Goal: Check status: Check status

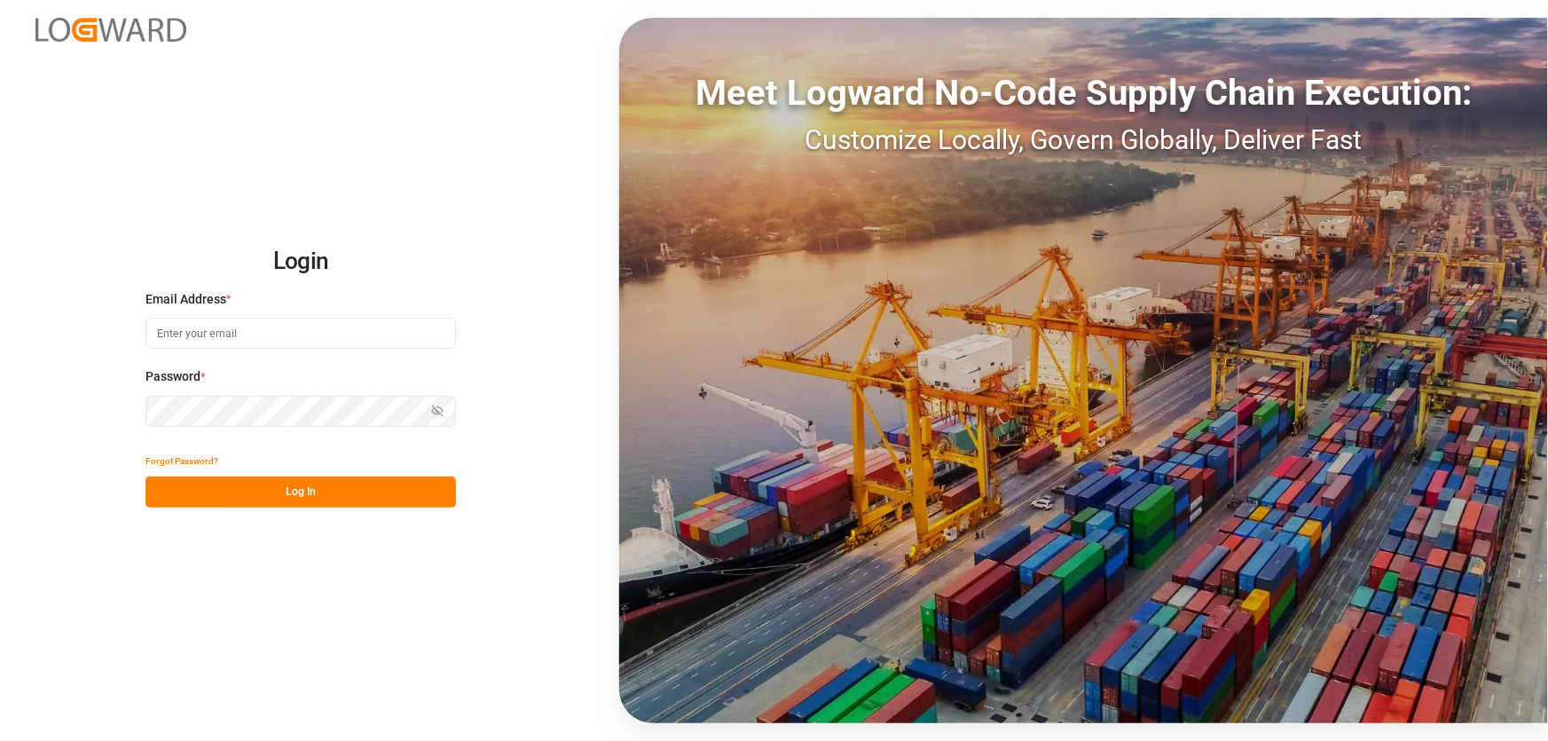
type input "[EMAIL_ADDRESS][PERSON_NAME][DOMAIN_NAME]"
click at [294, 488] on button "Log In" at bounding box center [301, 491] width 311 height 31
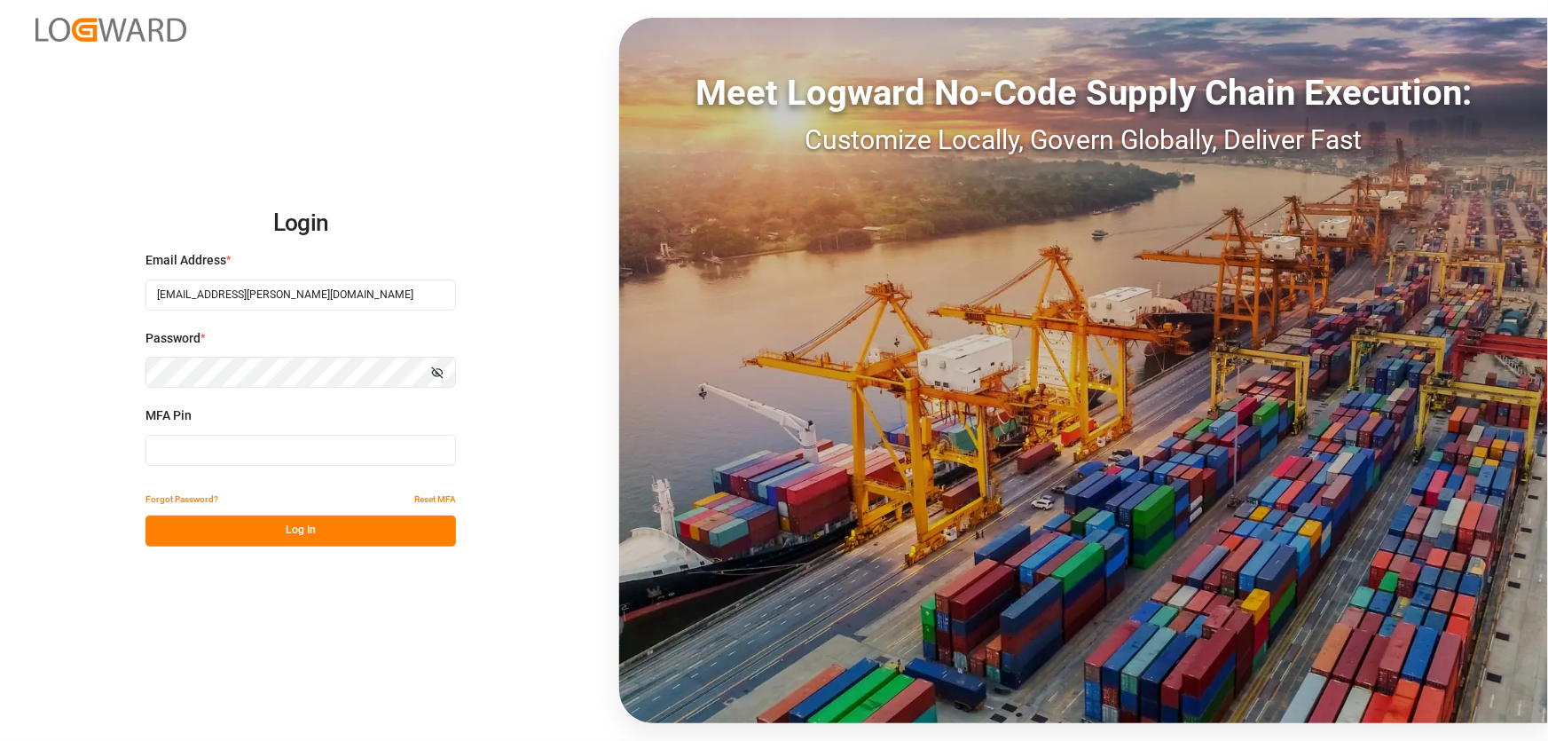
click at [169, 446] on input at bounding box center [301, 450] width 311 height 31
type input "813160"
click at [294, 524] on button "Log In" at bounding box center [301, 531] width 311 height 31
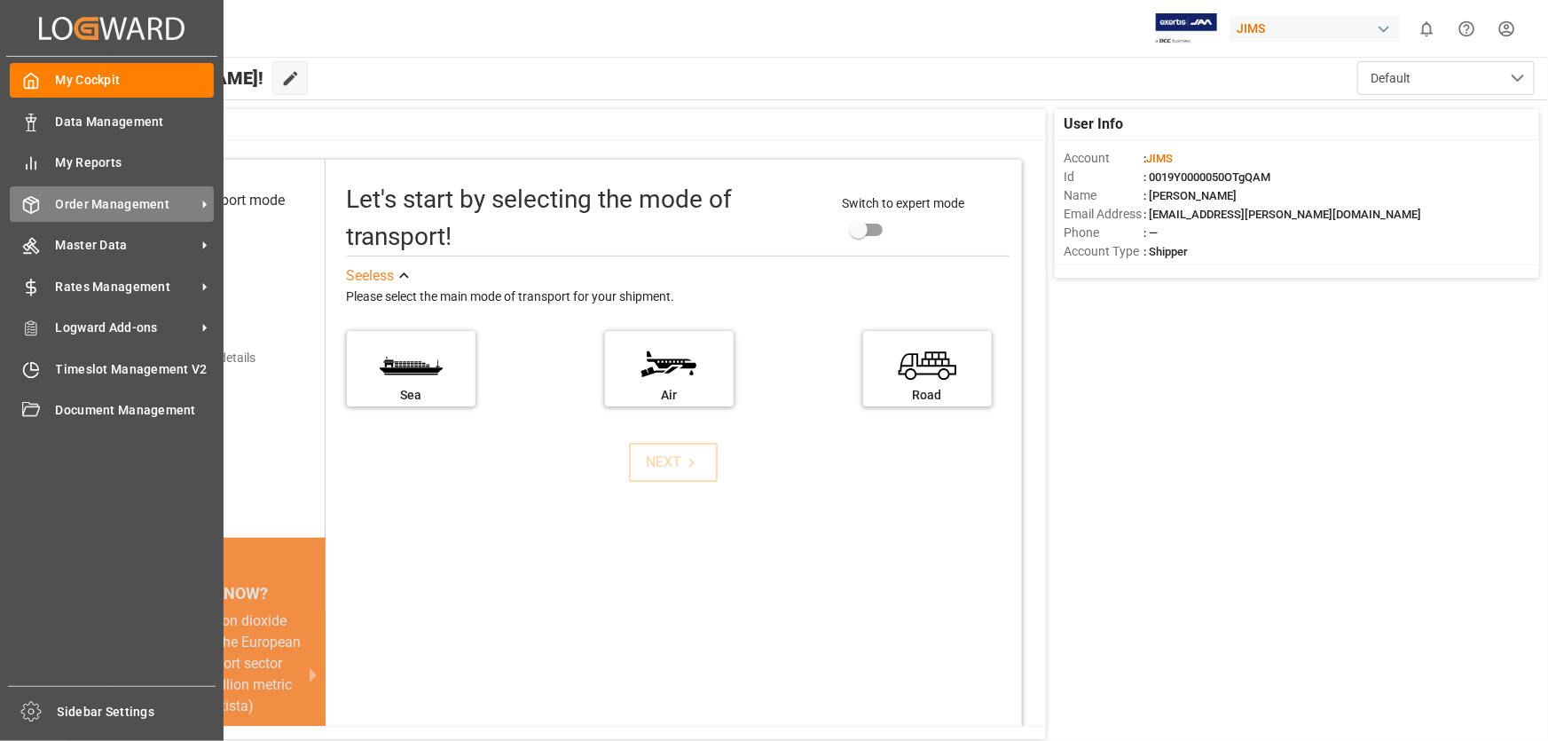
click at [81, 209] on span "Order Management" at bounding box center [126, 204] width 140 height 19
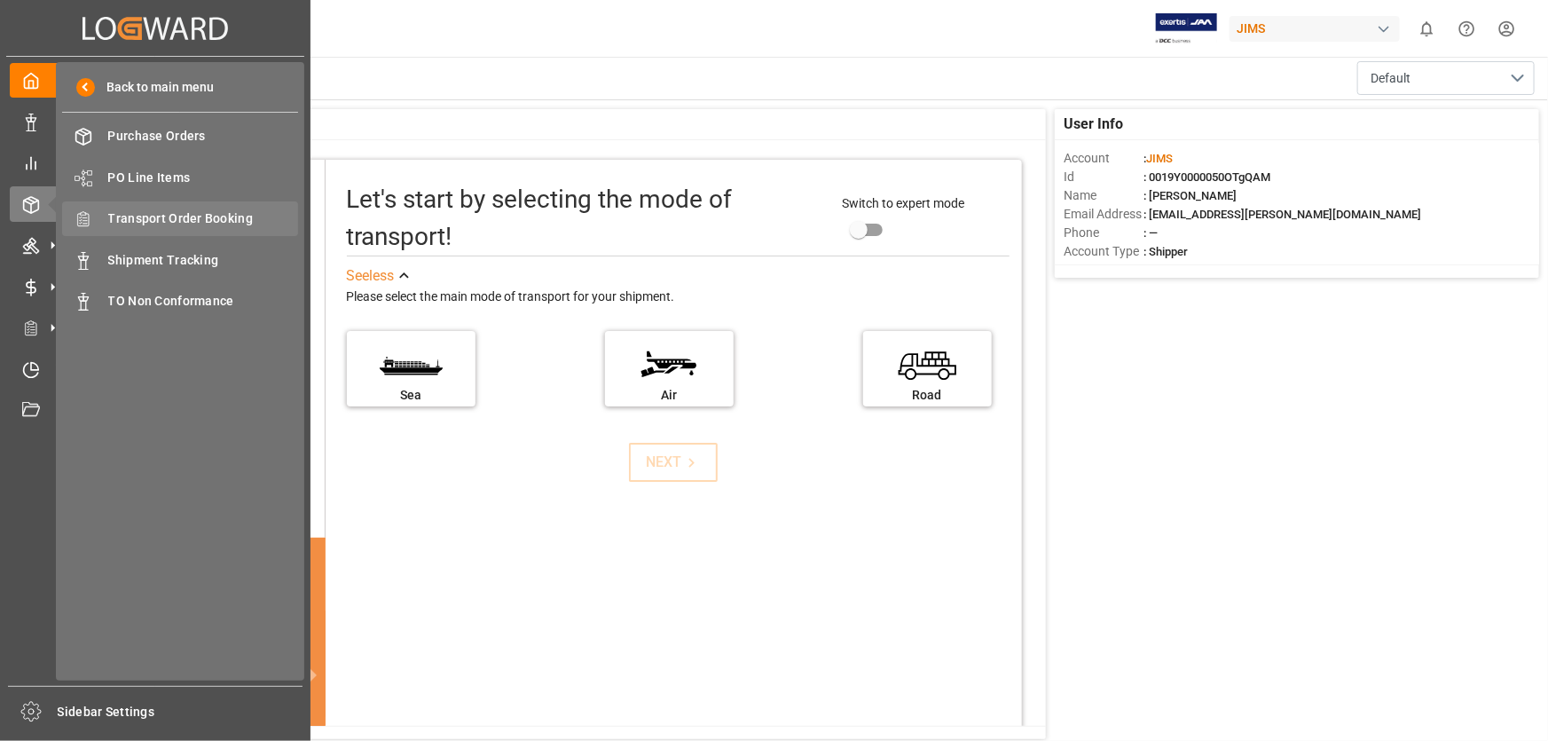
click at [213, 214] on span "Transport Order Booking" at bounding box center [203, 218] width 191 height 19
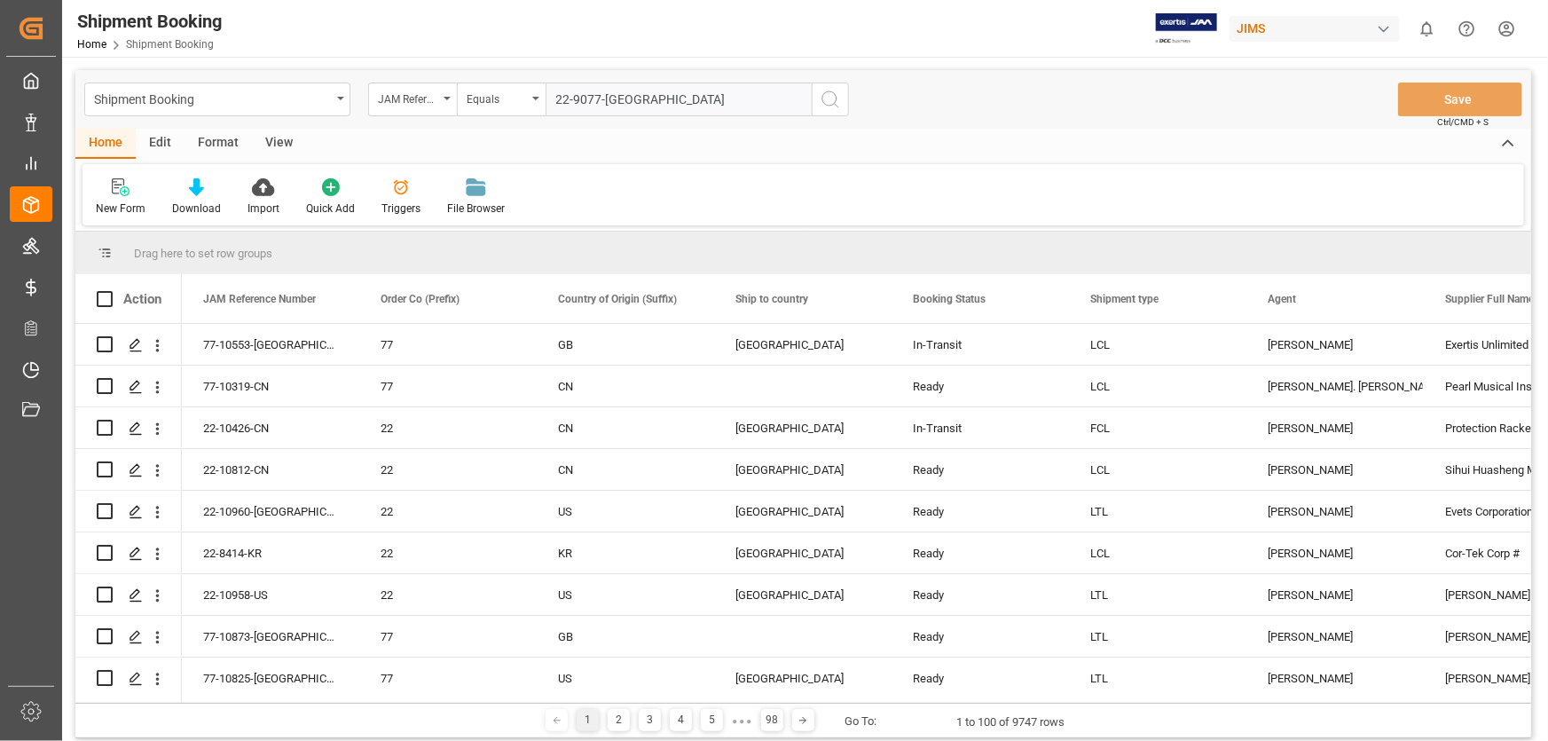
type input "22-9077-[GEOGRAPHIC_DATA]"
click at [830, 97] on icon "search button" at bounding box center [830, 99] width 21 height 21
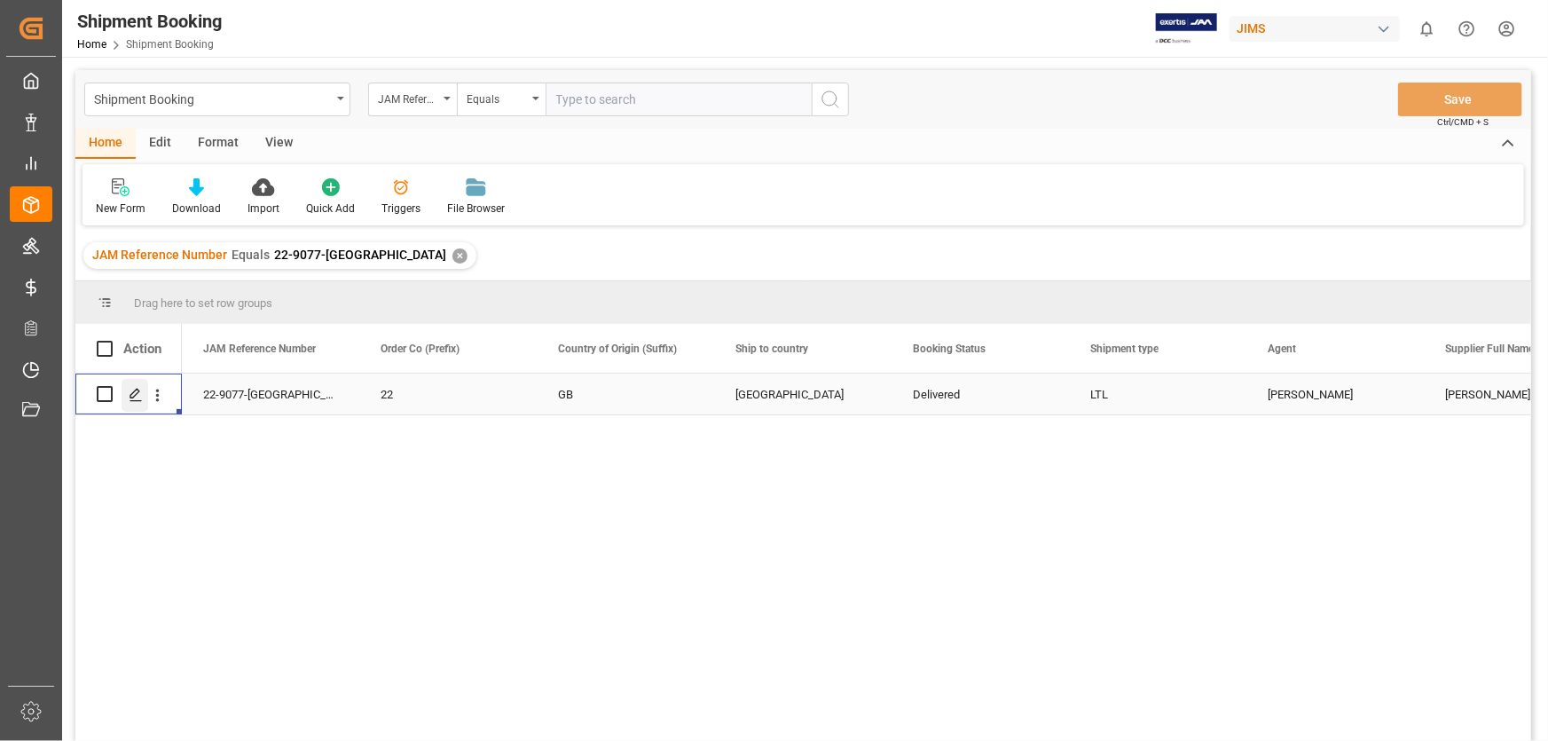
click at [133, 395] on icon "Press SPACE to select this row." at bounding box center [136, 395] width 14 height 14
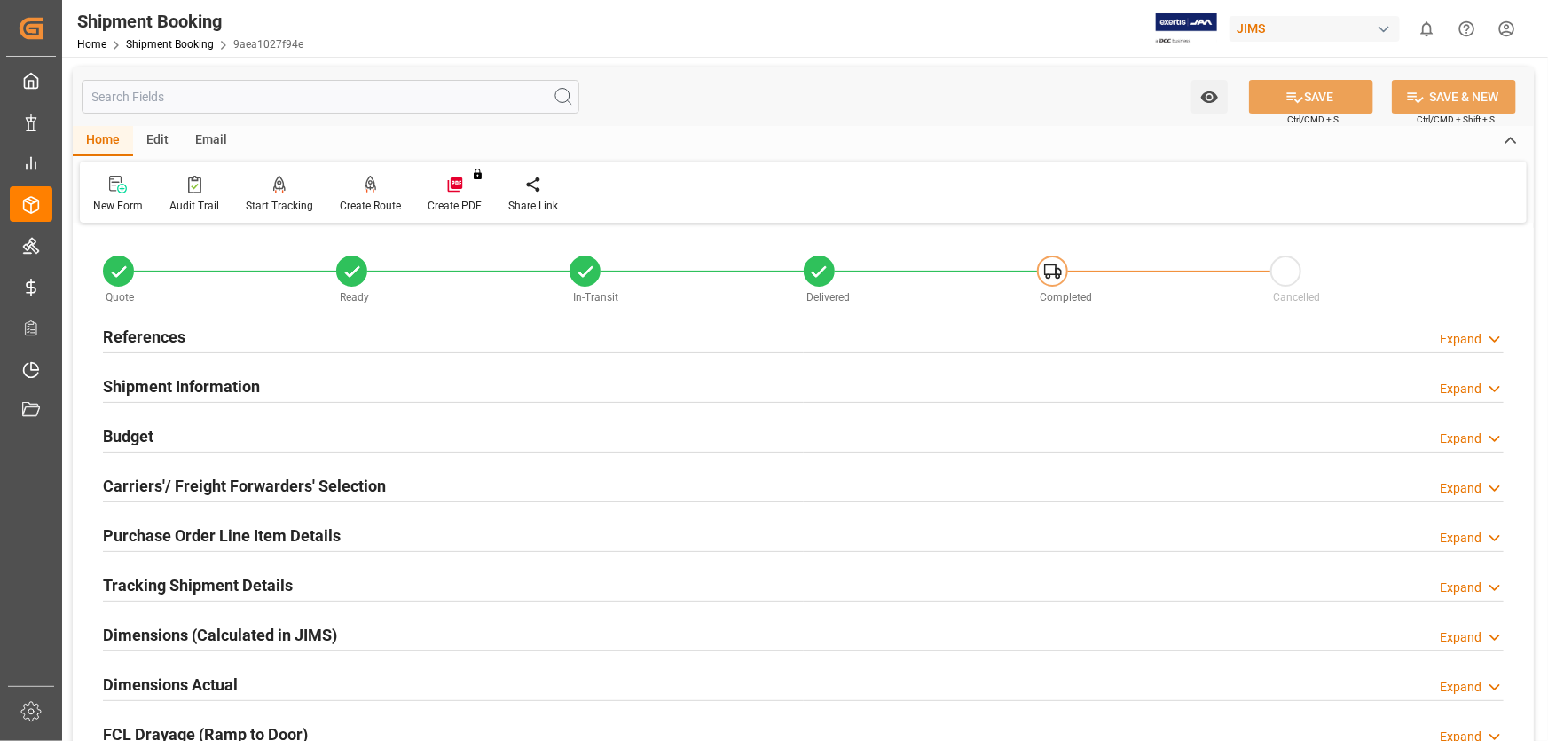
scroll to position [403, 0]
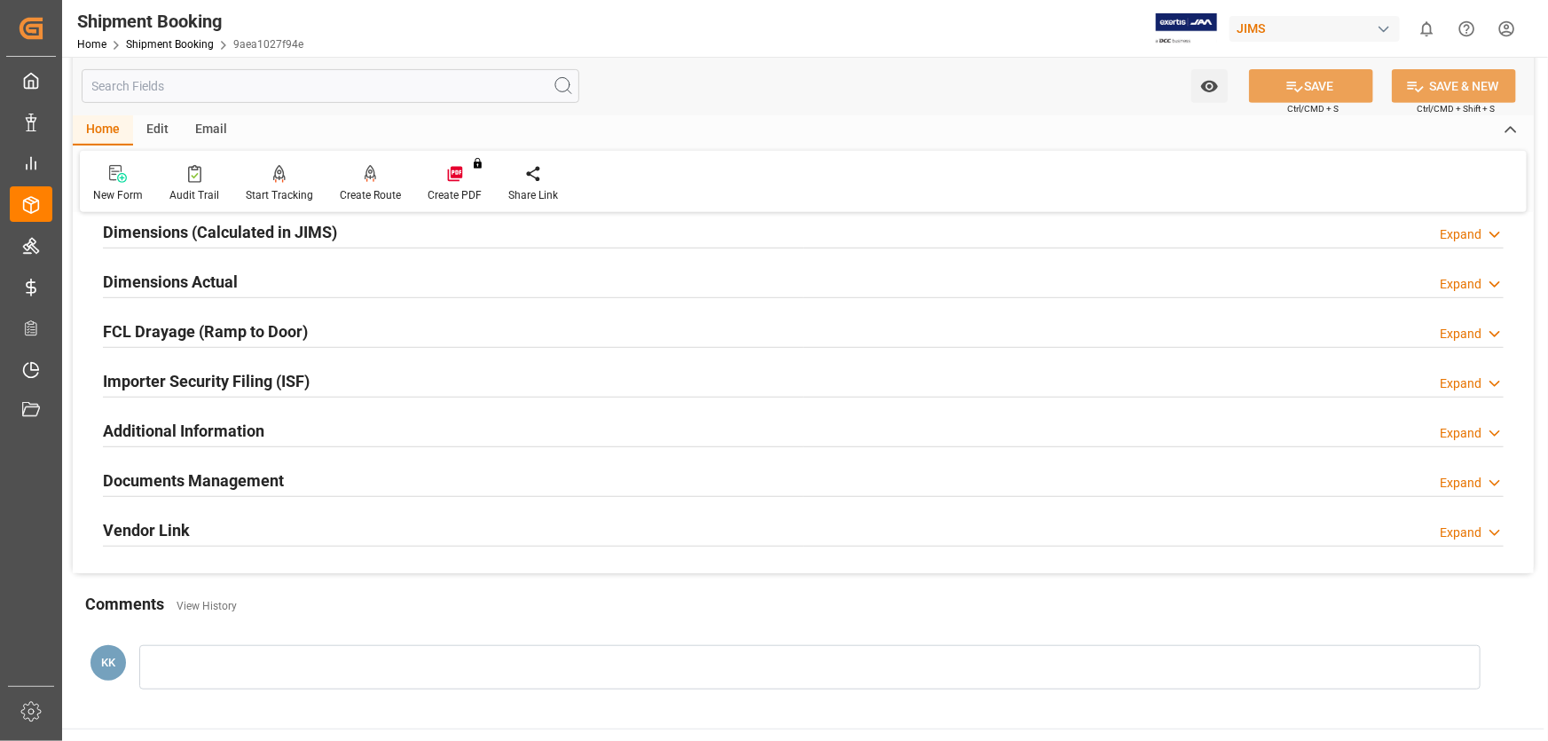
click at [225, 479] on h2 "Documents Management" at bounding box center [193, 481] width 181 height 24
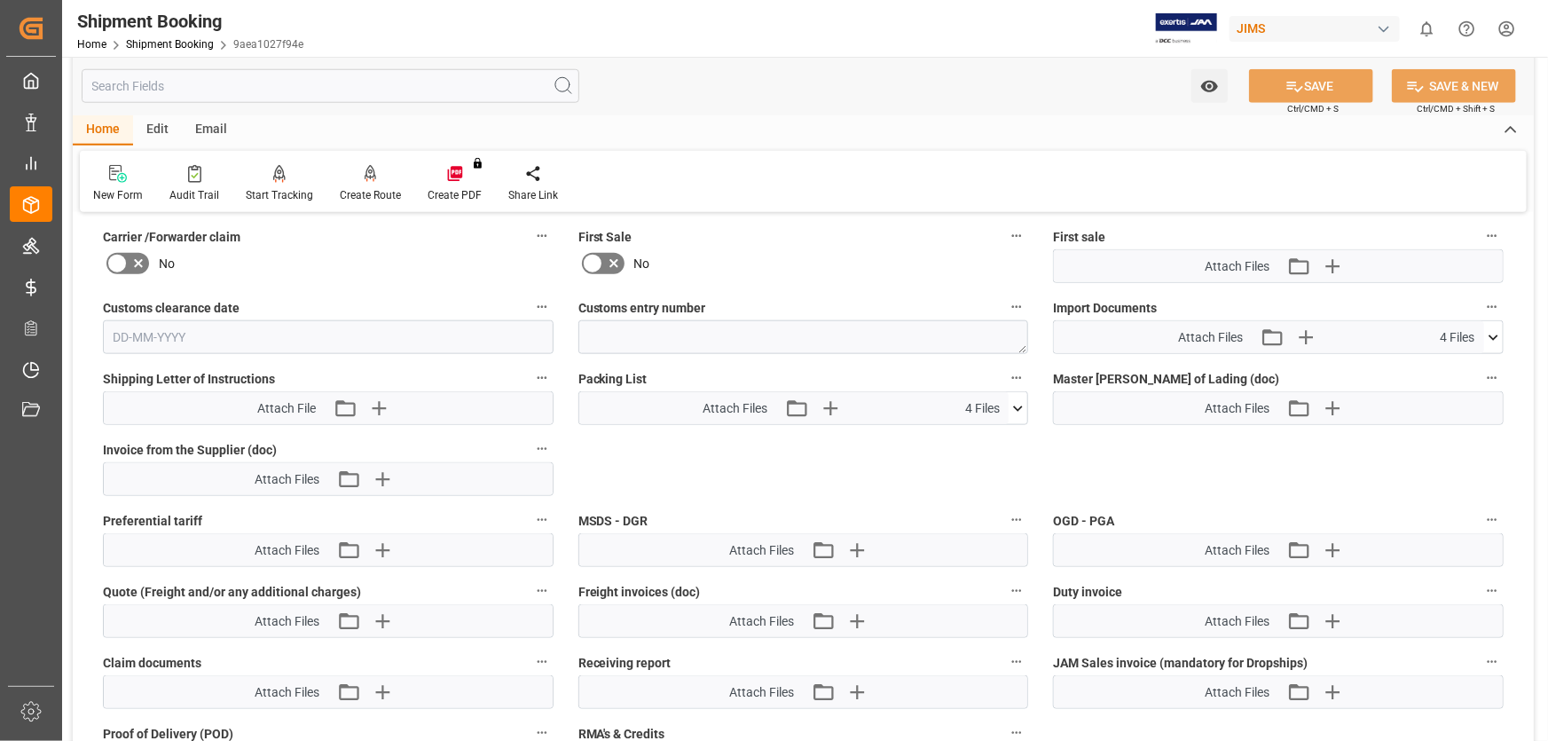
scroll to position [887, 0]
click at [1493, 330] on icon at bounding box center [1493, 337] width 19 height 19
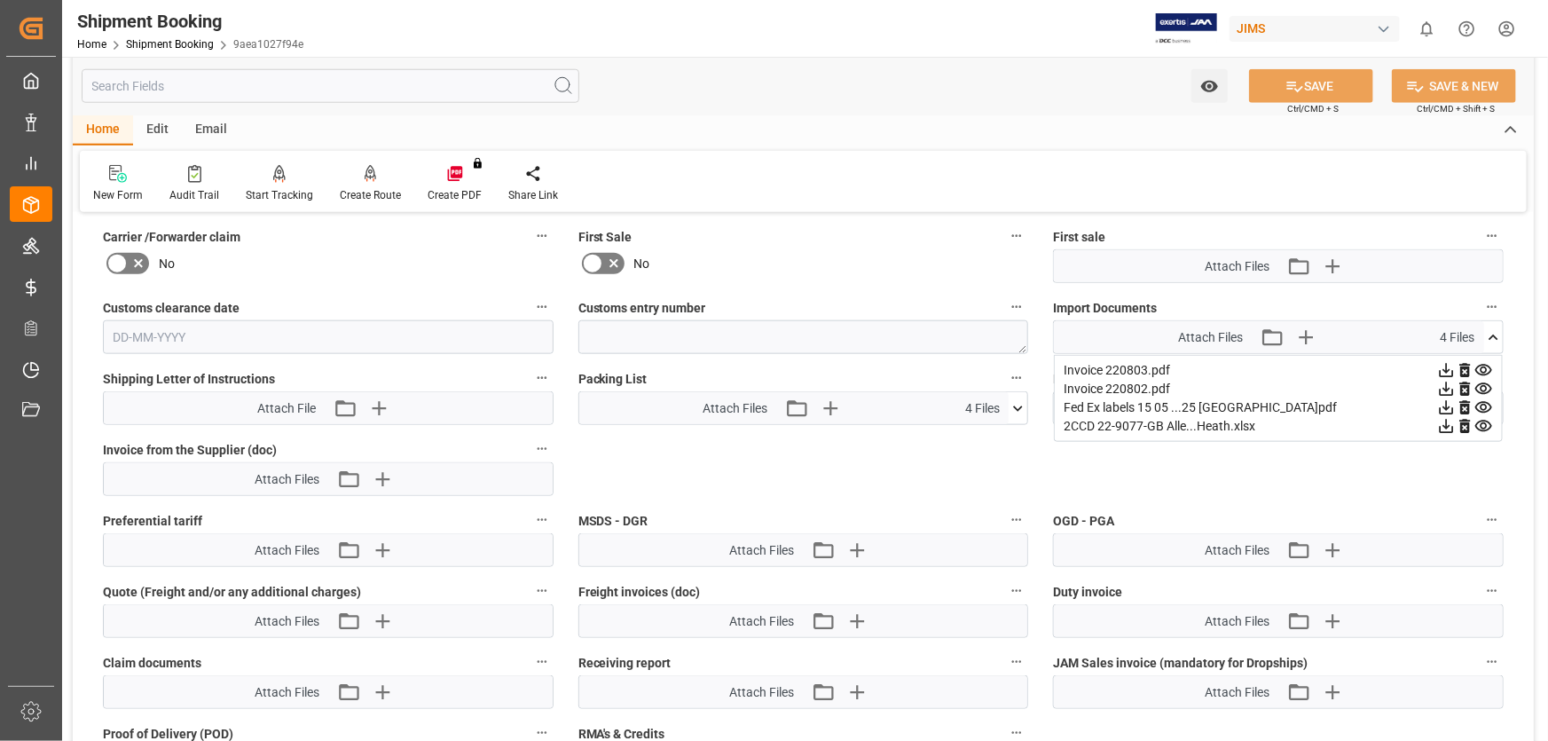
click at [1449, 421] on icon at bounding box center [1446, 426] width 19 height 19
